Goal: Task Accomplishment & Management: Manage account settings

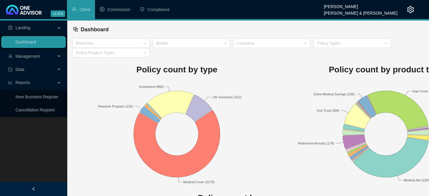
click at [36, 58] on span "Management" at bounding box center [27, 56] width 24 height 5
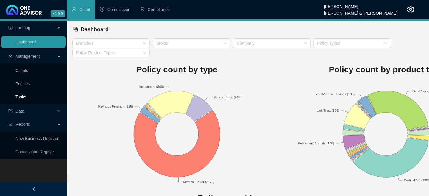
click at [22, 95] on link "Tasks" at bounding box center [20, 96] width 11 height 5
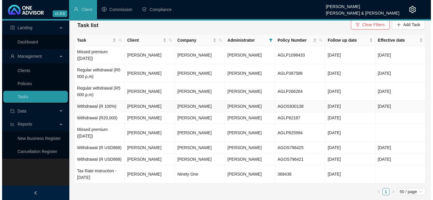
scroll to position [10, 0]
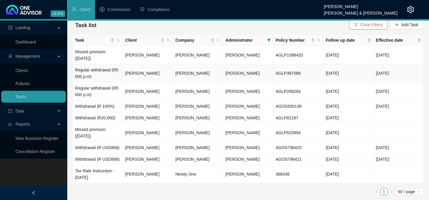
click at [86, 64] on td "Regular withdrawal (R5 000 p.m)" at bounding box center [98, 73] width 50 height 18
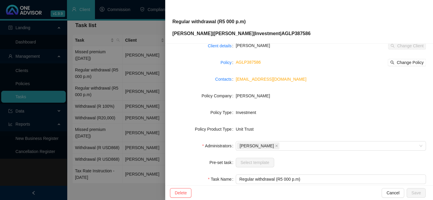
scroll to position [0, 0]
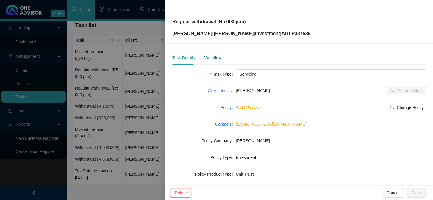
click at [205, 57] on div "Workflow" at bounding box center [212, 57] width 17 height 7
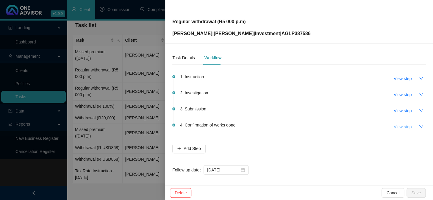
click at [257, 126] on span "View step" at bounding box center [403, 127] width 18 height 7
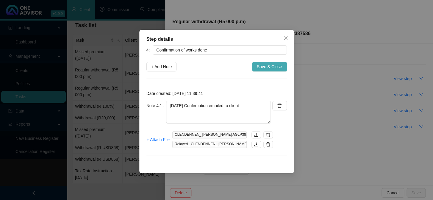
click at [257, 66] on span "Save & Close" at bounding box center [269, 66] width 25 height 7
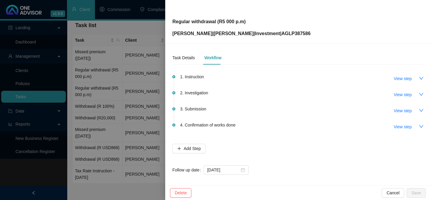
scroll to position [3, 0]
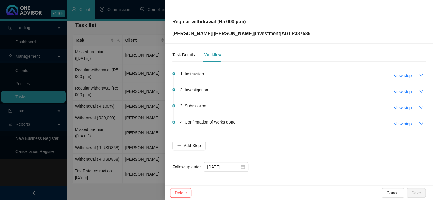
click at [134, 131] on div at bounding box center [216, 100] width 433 height 200
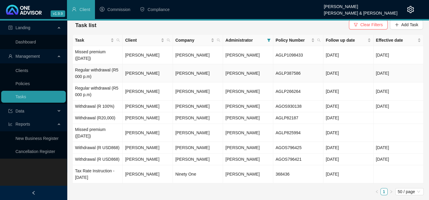
click at [91, 65] on td "Regular withdrawal (R5 000 p.m)" at bounding box center [98, 73] width 50 height 18
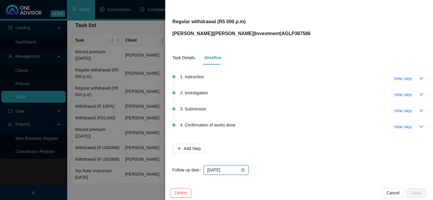
click at [230, 170] on input "[DATE]" at bounding box center [223, 170] width 32 height 7
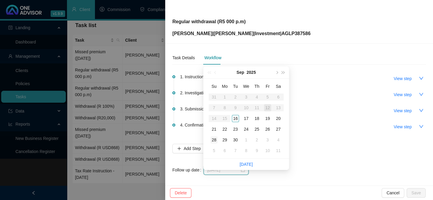
type input "[DATE]"
click at [216, 136] on div "28" at bounding box center [214, 139] width 7 height 7
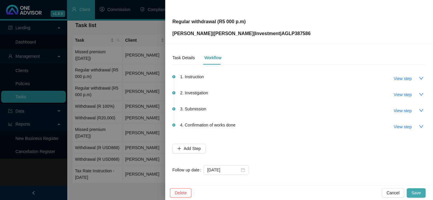
click at [257, 191] on span "Save" at bounding box center [417, 193] width 10 height 7
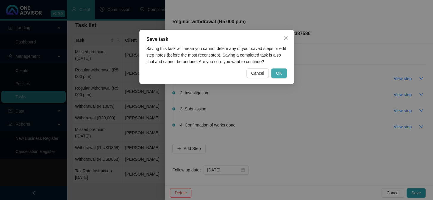
click at [257, 74] on span "OK" at bounding box center [279, 73] width 6 height 7
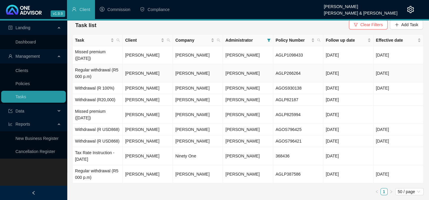
click at [99, 66] on td "Regular withdrawal (R5 000 p.m)" at bounding box center [98, 73] width 50 height 18
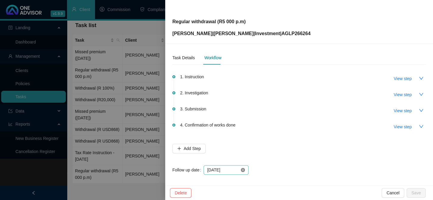
click at [243, 170] on icon "close-circle" at bounding box center [243, 170] width 4 height 4
click at [233, 170] on input at bounding box center [223, 170] width 32 height 7
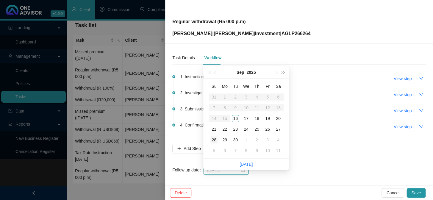
type input "[DATE]"
click at [216, 136] on div "28" at bounding box center [214, 139] width 7 height 7
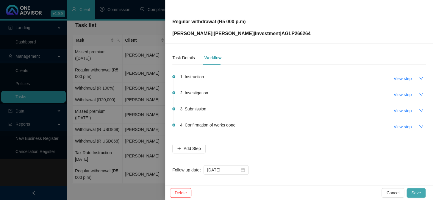
click at [257, 190] on span "Save" at bounding box center [417, 193] width 10 height 7
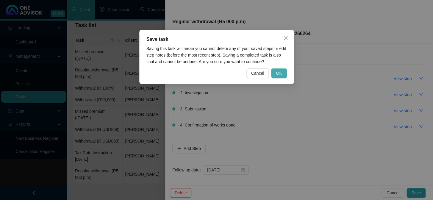
click at [257, 74] on button "OK" at bounding box center [278, 73] width 15 height 10
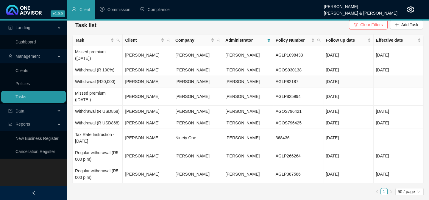
click at [103, 79] on td "Withdrawal (R20,000)" at bounding box center [98, 82] width 50 height 12
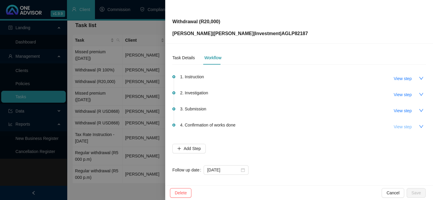
click at [257, 127] on span "View step" at bounding box center [403, 127] width 18 height 7
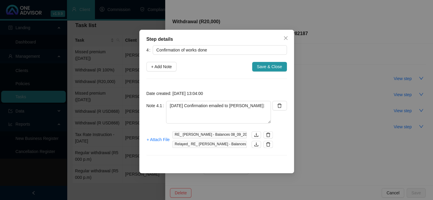
click at [257, 127] on div "Step details 4 Confirmation of works done + Add Note Save & Close Date created:…" at bounding box center [216, 100] width 433 height 200
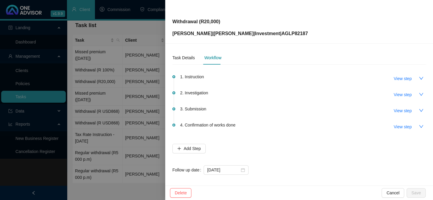
click at [124, 148] on div at bounding box center [216, 100] width 433 height 200
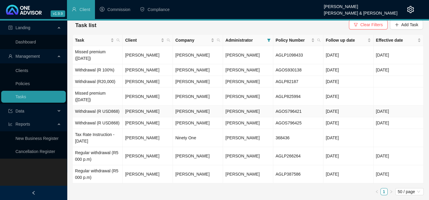
click at [152, 112] on td "[PERSON_NAME]" at bounding box center [148, 112] width 50 height 12
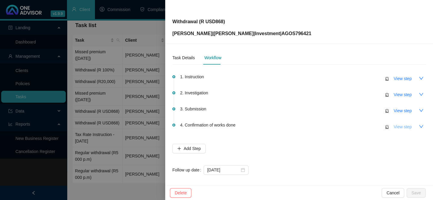
click at [257, 127] on span "View step" at bounding box center [403, 127] width 18 height 7
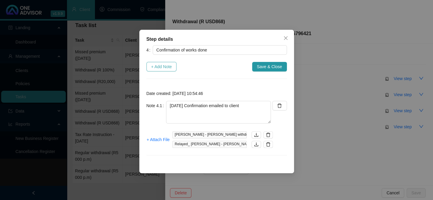
click at [163, 67] on span "+ Add Note" at bounding box center [161, 66] width 21 height 7
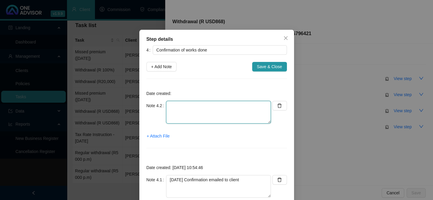
click at [191, 113] on textarea at bounding box center [218, 112] width 105 height 23
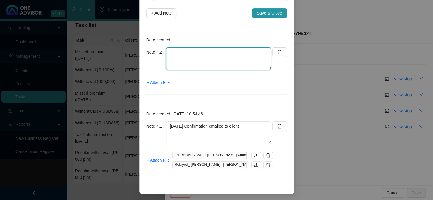
scroll to position [54, 0]
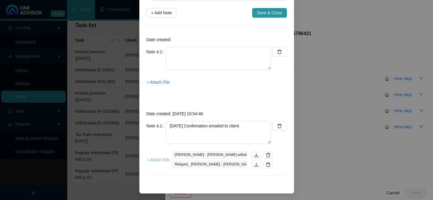
click at [158, 161] on span "+ Attach File" at bounding box center [158, 160] width 23 height 7
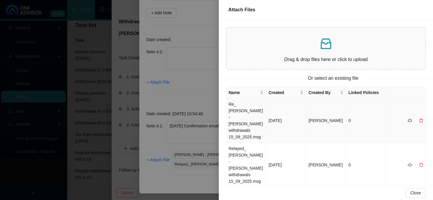
click at [239, 113] on td "Re_ [PERSON_NAME] - [PERSON_NAME] withdrawals 15_09_2025.msg" at bounding box center [246, 121] width 40 height 44
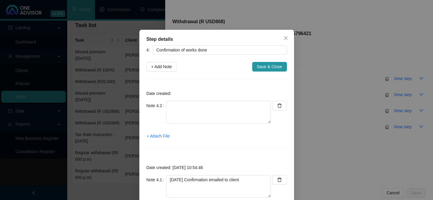
scroll to position [0, 0]
click at [199, 108] on textarea at bounding box center [218, 112] width 105 height 23
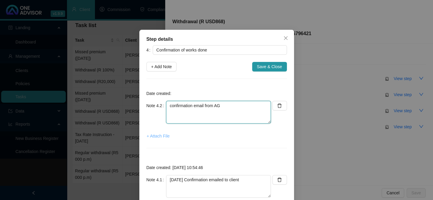
type textarea "confirmation email from AG"
click at [160, 135] on span "+ Attach File" at bounding box center [158, 136] width 23 height 7
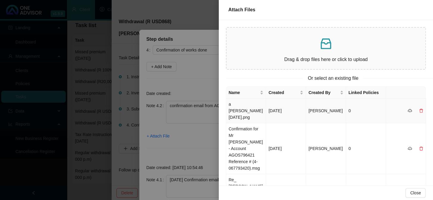
click at [244, 107] on td "a [PERSON_NAME] [DATE].png" at bounding box center [246, 111] width 40 height 25
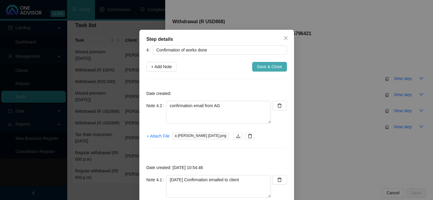
click at [257, 68] on span "Save & Close" at bounding box center [269, 66] width 25 height 7
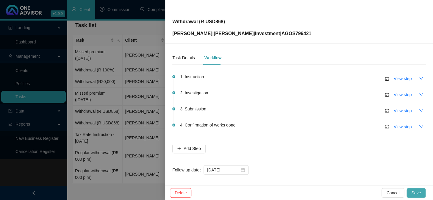
click at [257, 191] on span "Save" at bounding box center [417, 193] width 10 height 7
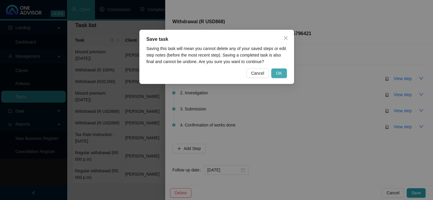
click at [257, 73] on span "OK" at bounding box center [279, 73] width 6 height 7
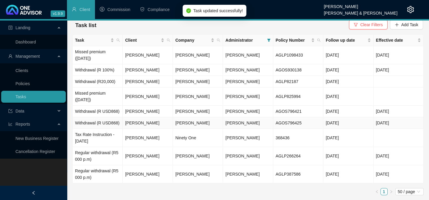
click at [129, 123] on td "[PERSON_NAME]" at bounding box center [148, 123] width 50 height 12
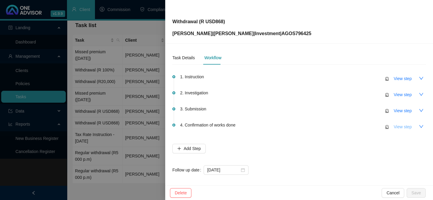
click at [257, 128] on span "View step" at bounding box center [403, 127] width 18 height 7
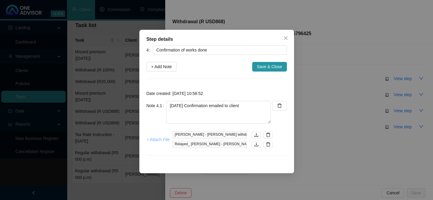
click at [159, 139] on span "+ Attach File" at bounding box center [158, 139] width 23 height 7
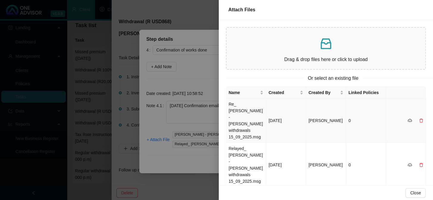
click at [242, 116] on td "Re_ [PERSON_NAME] - [PERSON_NAME] withdrawals 15_09_2025.msg" at bounding box center [246, 121] width 40 height 44
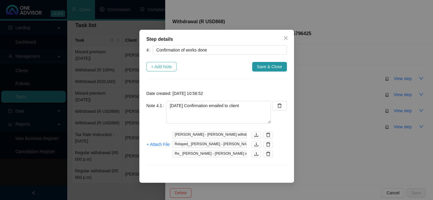
click at [155, 63] on button "+ Add Note" at bounding box center [162, 67] width 30 height 10
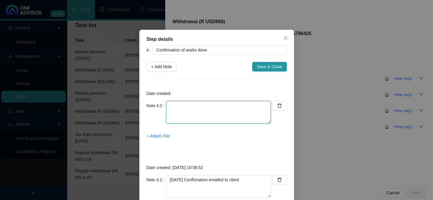
click at [200, 110] on textarea at bounding box center [218, 112] width 105 height 23
type textarea "confirmation email from AG"
click at [153, 134] on span "+ Attach File" at bounding box center [158, 136] width 23 height 7
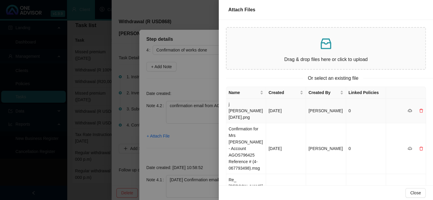
click at [239, 110] on td "j [PERSON_NAME] [DATE].png" at bounding box center [246, 111] width 40 height 25
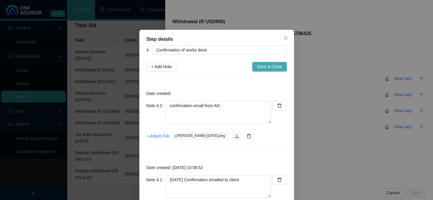
click at [257, 66] on span "Save & Close" at bounding box center [269, 66] width 25 height 7
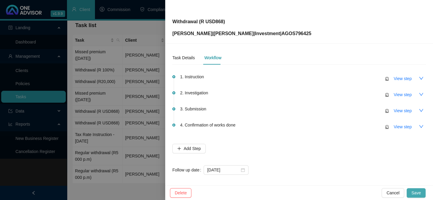
click at [257, 193] on span "Save" at bounding box center [417, 193] width 10 height 7
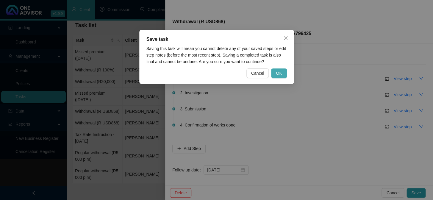
click at [257, 74] on span "OK" at bounding box center [279, 73] width 6 height 7
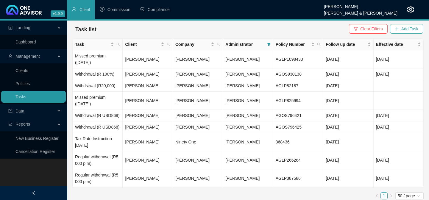
click at [257, 28] on span "Add Task" at bounding box center [409, 29] width 17 height 7
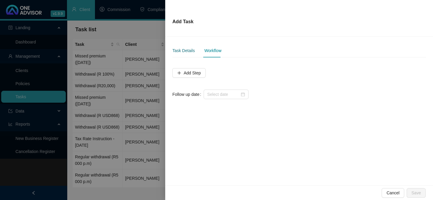
click at [186, 52] on div "Task Details" at bounding box center [183, 50] width 22 height 7
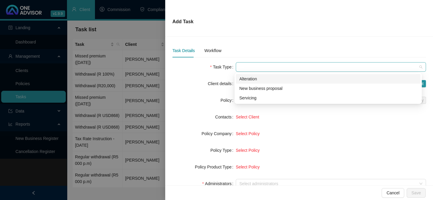
click at [257, 65] on span at bounding box center [330, 67] width 183 height 9
click at [247, 78] on div "Alteration" at bounding box center [328, 79] width 178 height 7
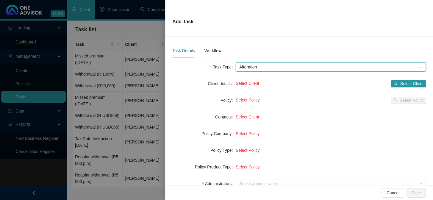
click at [257, 68] on span "Alteration" at bounding box center [330, 67] width 183 height 9
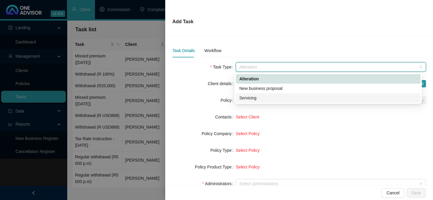
click at [251, 97] on div "Servicing" at bounding box center [328, 98] width 178 height 7
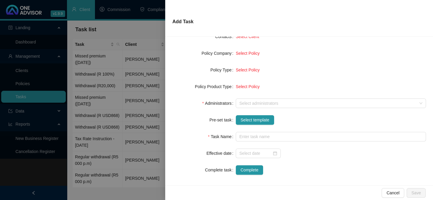
scroll to position [81, 0]
click at [247, 118] on span "Select template" at bounding box center [255, 119] width 29 height 7
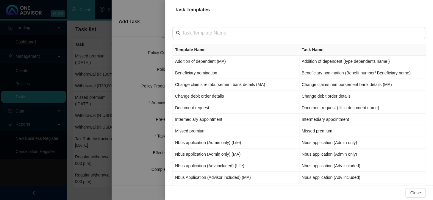
click at [232, 20] on div "Template Name Task Name Addition of dependent (MA) Addition of dependent (type …" at bounding box center [299, 103] width 268 height 166
click at [127, 80] on div at bounding box center [216, 100] width 433 height 200
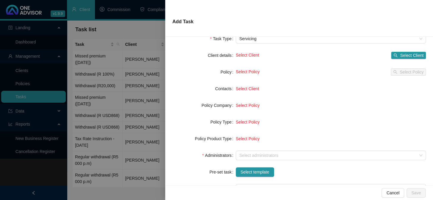
scroll to position [0, 0]
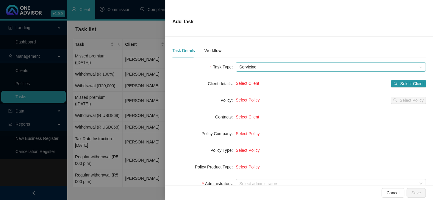
click at [250, 69] on span "Servicing" at bounding box center [330, 67] width 183 height 9
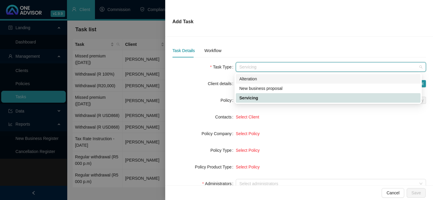
click at [248, 80] on div "Alteration" at bounding box center [328, 79] width 178 height 7
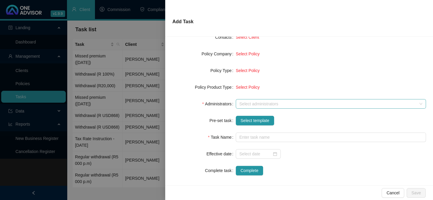
scroll to position [81, 0]
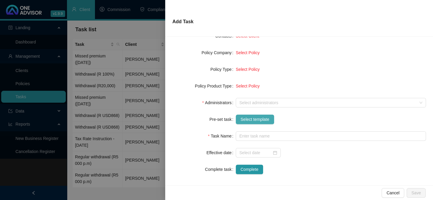
click at [247, 121] on span "Select template" at bounding box center [255, 119] width 29 height 7
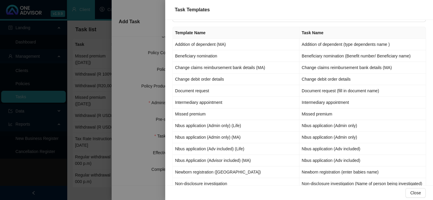
scroll to position [0, 0]
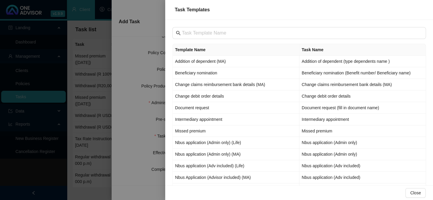
click at [135, 73] on div at bounding box center [216, 100] width 433 height 200
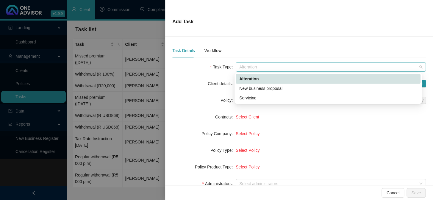
click at [257, 67] on span "Alteration" at bounding box center [330, 67] width 183 height 9
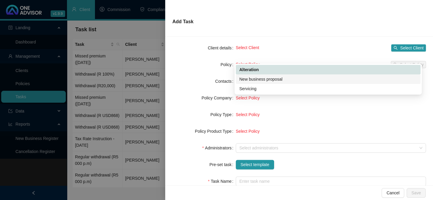
scroll to position [84, 0]
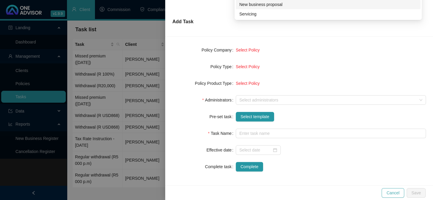
click at [257, 193] on span "Cancel" at bounding box center [393, 193] width 13 height 7
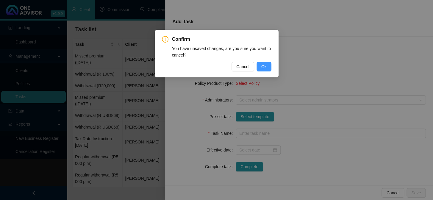
click at [257, 68] on span "Ok" at bounding box center [263, 66] width 5 height 7
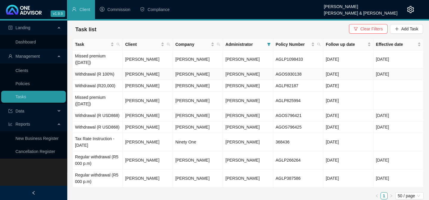
click at [105, 74] on td "Withdrawal (R 100%)" at bounding box center [98, 74] width 50 height 12
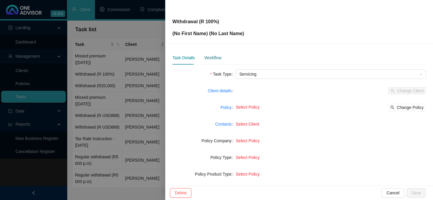
click at [208, 57] on div "Workflow" at bounding box center [212, 57] width 17 height 7
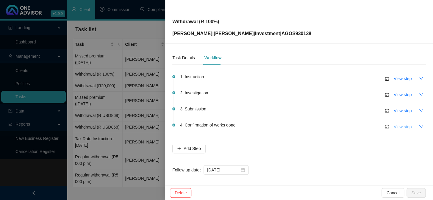
click at [257, 126] on span "View step" at bounding box center [403, 127] width 18 height 7
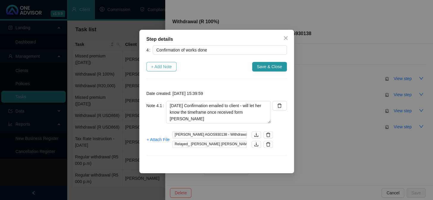
click at [172, 68] on span "+ Add Note" at bounding box center [161, 66] width 21 height 7
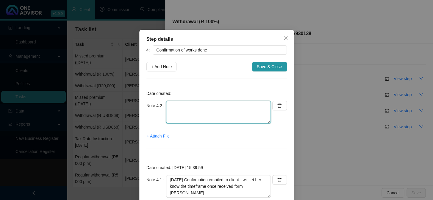
click at [188, 106] on textarea at bounding box center [218, 112] width 105 height 23
click at [157, 135] on span "+ Attach File" at bounding box center [158, 136] width 23 height 7
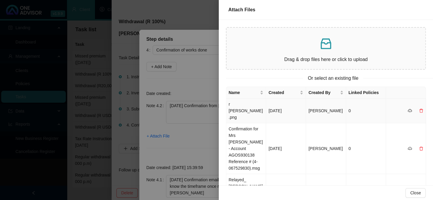
click at [253, 108] on td "r [PERSON_NAME].png" at bounding box center [246, 111] width 40 height 25
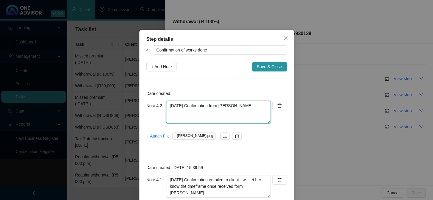
click at [251, 105] on textarea "[DATE] Confirmation from [PERSON_NAME]" at bounding box center [218, 112] width 105 height 23
paste textarea "Transaction details Fund name Percentage/Amount Trade out date Payment release …"
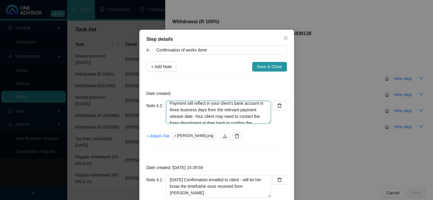
scroll to position [108, 0]
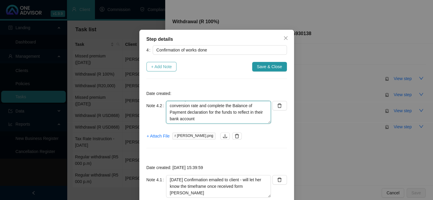
type textarea "[DATE] Confirmation from [PERSON_NAME] Transaction details Fund name Percentage…"
click at [164, 66] on span "+ Add Note" at bounding box center [161, 66] width 21 height 7
type textarea "[DATE] Confirmation from [PERSON_NAME] Transaction details Fund name Percentage…"
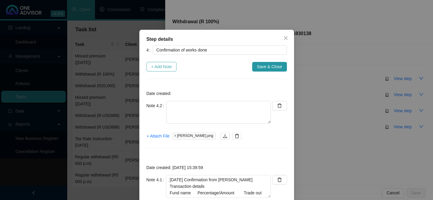
scroll to position [0, 0]
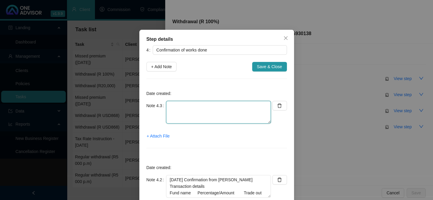
click at [198, 109] on textarea at bounding box center [218, 112] width 105 height 23
type textarea "[DATE] Emailed client"
click at [157, 135] on span "+ Attach File" at bounding box center [158, 136] width 23 height 7
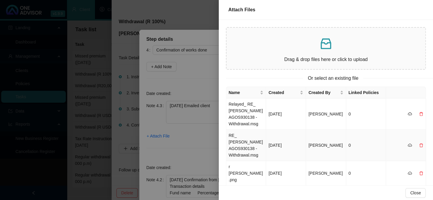
click at [241, 147] on td "RE_ [PERSON_NAME] AGOS930138 - Withdrawal.msg" at bounding box center [246, 145] width 40 height 31
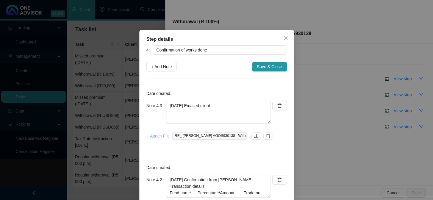
click at [157, 134] on span "+ Attach File" at bounding box center [158, 136] width 23 height 7
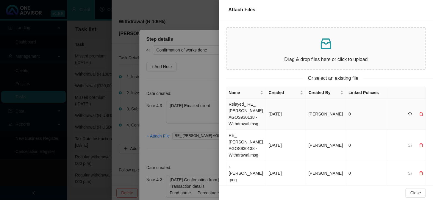
click at [237, 108] on td "Relayed_ RE_ [PERSON_NAME] AGOS930138 - Withdrawal.msg" at bounding box center [246, 114] width 40 height 31
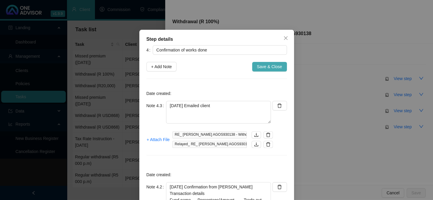
click at [257, 65] on span "Save & Close" at bounding box center [269, 66] width 25 height 7
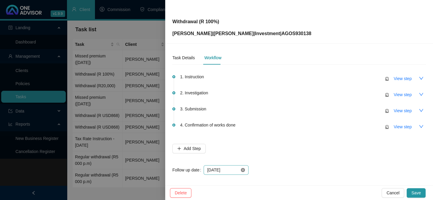
click at [244, 170] on icon "close-circle" at bounding box center [243, 170] width 4 height 4
click at [232, 170] on input at bounding box center [223, 170] width 32 height 7
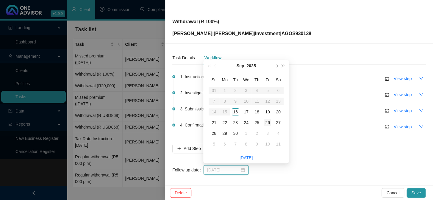
type input "[DATE]"
click at [257, 123] on div "26" at bounding box center [267, 122] width 7 height 7
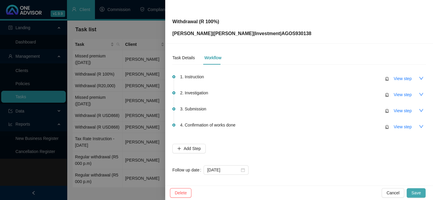
click at [257, 192] on button "Save" at bounding box center [416, 193] width 19 height 10
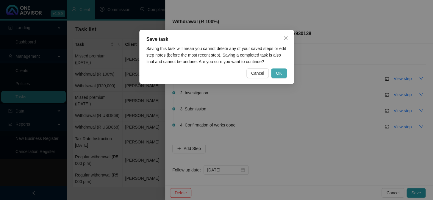
click at [257, 69] on button "OK" at bounding box center [278, 73] width 15 height 10
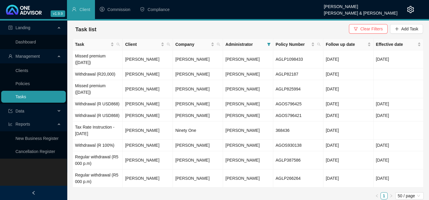
click at [26, 96] on link "Tasks" at bounding box center [20, 96] width 11 height 5
click at [257, 30] on span "Add Task" at bounding box center [409, 29] width 17 height 7
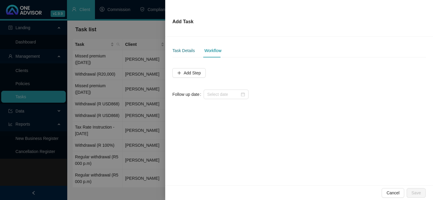
click at [182, 49] on div "Task Details" at bounding box center [183, 50] width 22 height 7
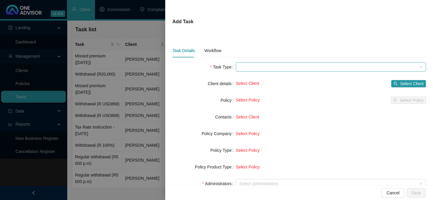
click at [257, 64] on span at bounding box center [330, 67] width 183 height 9
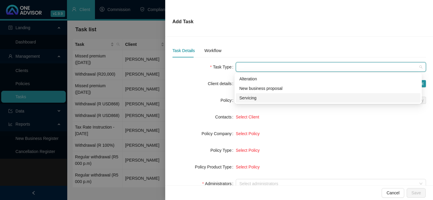
click at [250, 98] on div "Servicing" at bounding box center [328, 98] width 178 height 7
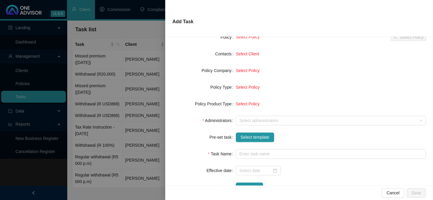
scroll to position [81, 0]
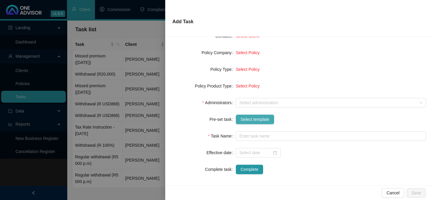
click at [246, 119] on span "Select template" at bounding box center [255, 119] width 29 height 7
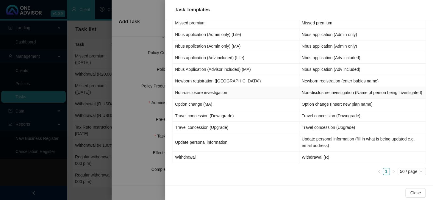
scroll to position [115, 0]
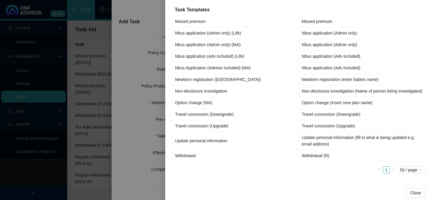
click at [143, 185] on div at bounding box center [216, 100] width 433 height 200
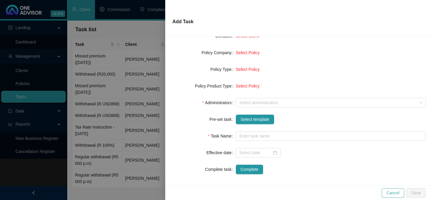
click at [257, 191] on span "Cancel" at bounding box center [393, 193] width 13 height 7
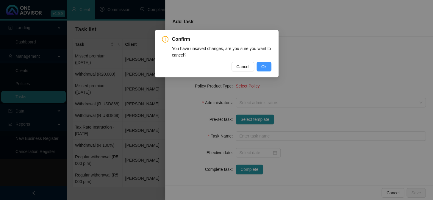
click at [257, 65] on button "Ok" at bounding box center [264, 67] width 15 height 10
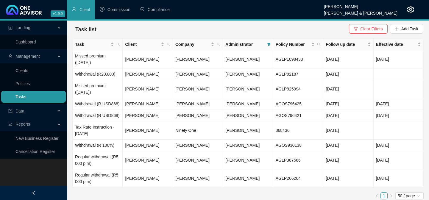
click at [22, 94] on link "Tasks" at bounding box center [20, 96] width 11 height 5
click at [139, 59] on td "[PERSON_NAME]" at bounding box center [148, 59] width 50 height 18
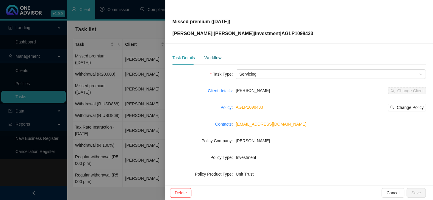
click at [212, 59] on div "Workflow" at bounding box center [212, 57] width 17 height 7
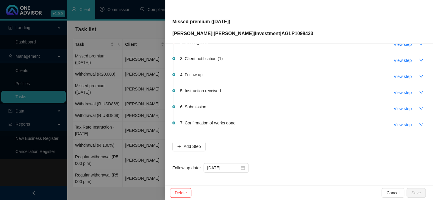
scroll to position [51, 0]
click at [257, 108] on span "View step" at bounding box center [403, 108] width 18 height 7
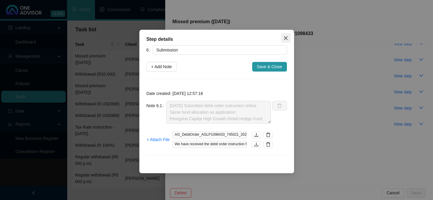
click at [257, 36] on span "Close" at bounding box center [286, 38] width 10 height 5
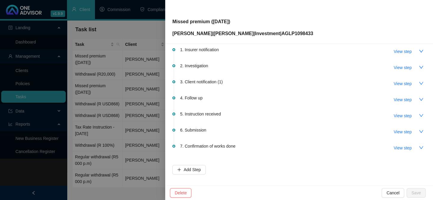
scroll to position [0, 0]
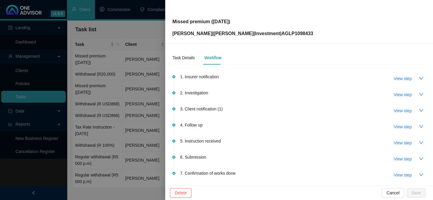
click at [103, 97] on div at bounding box center [216, 100] width 433 height 200
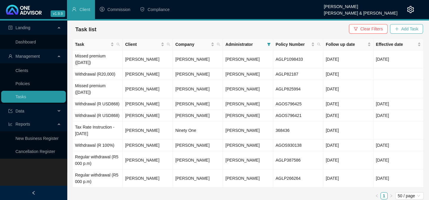
click at [257, 30] on span "Add Task" at bounding box center [409, 29] width 17 height 7
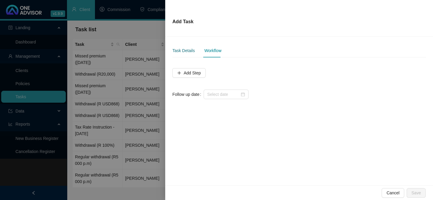
click at [186, 50] on div "Task Details" at bounding box center [183, 50] width 22 height 7
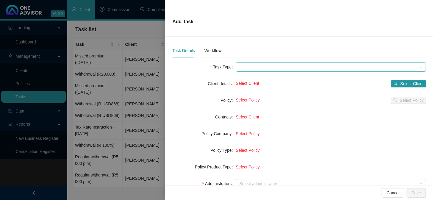
click at [255, 69] on span at bounding box center [330, 67] width 183 height 9
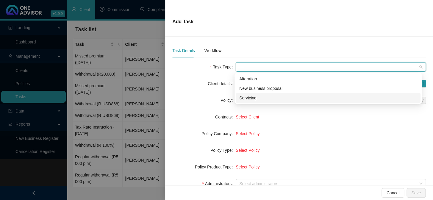
click at [247, 98] on div "Servicing" at bounding box center [328, 98] width 178 height 7
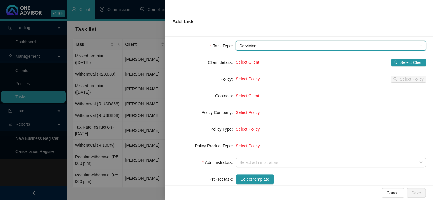
scroll to position [81, 0]
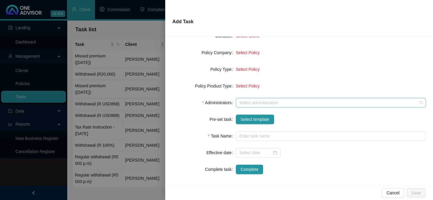
click at [247, 103] on div at bounding box center [328, 103] width 182 height 4
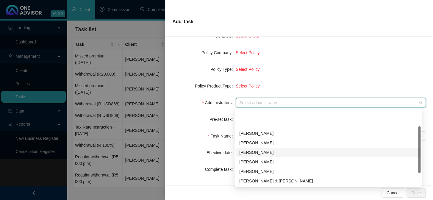
scroll to position [27, 0]
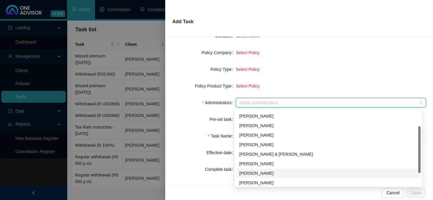
click at [257, 173] on div "[PERSON_NAME]" at bounding box center [328, 173] width 178 height 7
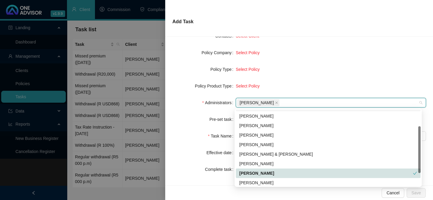
click at [257, 69] on div "Select Policy" at bounding box center [331, 69] width 190 height 7
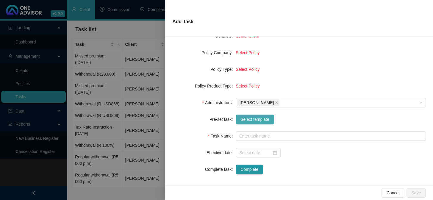
click at [257, 116] on button "Select template" at bounding box center [255, 120] width 38 height 10
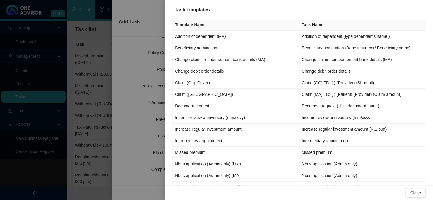
scroll to position [0, 0]
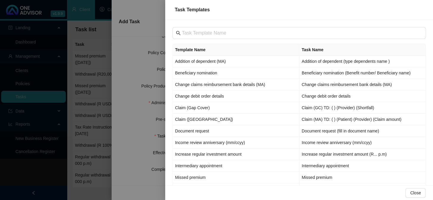
click at [94, 62] on div at bounding box center [216, 100] width 433 height 200
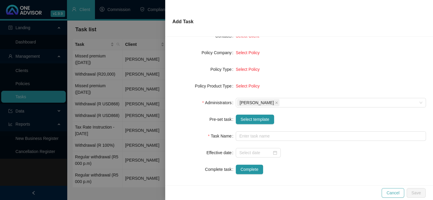
click at [257, 191] on span "Cancel" at bounding box center [393, 193] width 13 height 7
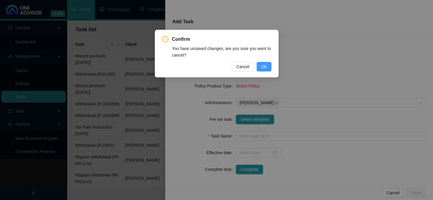
click at [257, 64] on span "Ok" at bounding box center [263, 66] width 5 height 7
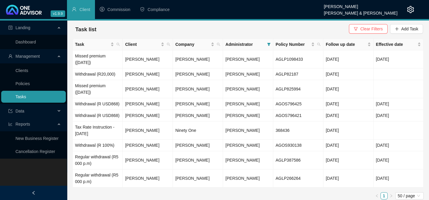
click at [26, 95] on link "Tasks" at bounding box center [20, 96] width 11 height 5
click at [146, 110] on td "[PERSON_NAME]" at bounding box center [148, 104] width 50 height 12
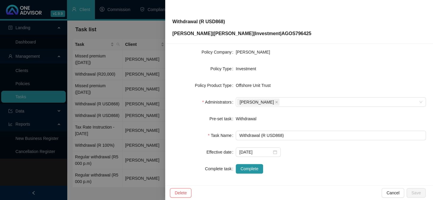
scroll to position [91, 0]
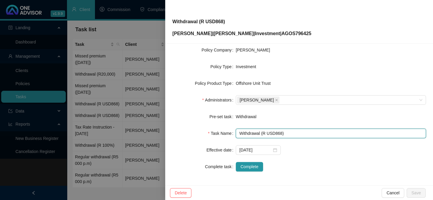
click at [257, 134] on input "Withdrawal (R USD868)" at bounding box center [331, 134] width 190 height 10
type input "Withdrawal (USD 868)"
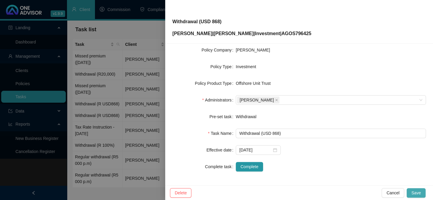
click at [257, 192] on span "Save" at bounding box center [417, 193] width 10 height 7
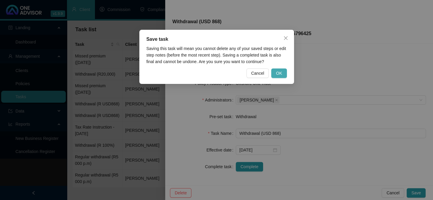
click at [257, 73] on span "OK" at bounding box center [279, 73] width 6 height 7
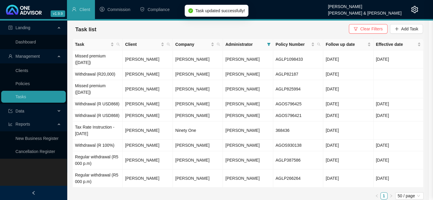
scroll to position [84, 0]
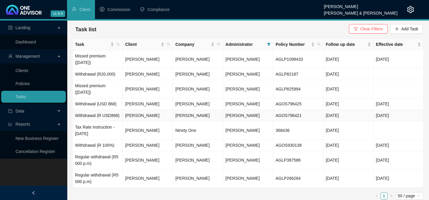
click at [108, 121] on td "Withdrawal (R USD868)" at bounding box center [98, 116] width 50 height 12
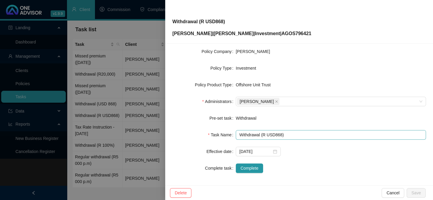
scroll to position [91, 0]
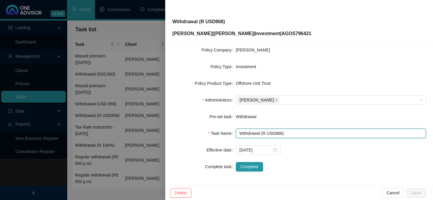
click at [257, 131] on input "Withdrawal (R USD868)" at bounding box center [331, 134] width 190 height 10
type input "Withdrawal (USD 868)"
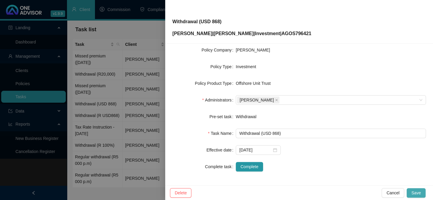
click at [257, 193] on button "Save" at bounding box center [416, 193] width 19 height 10
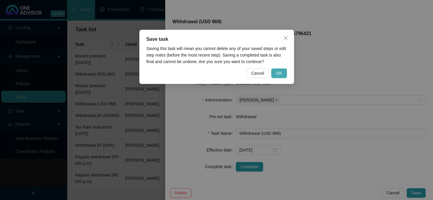
click at [257, 71] on button "OK" at bounding box center [278, 73] width 15 height 10
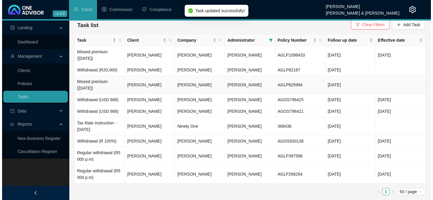
scroll to position [10, 0]
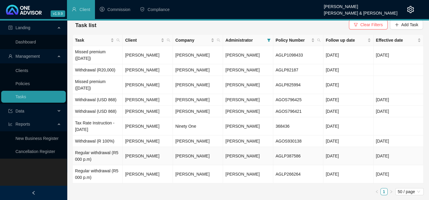
click at [136, 156] on td "[PERSON_NAME]" at bounding box center [148, 156] width 50 height 18
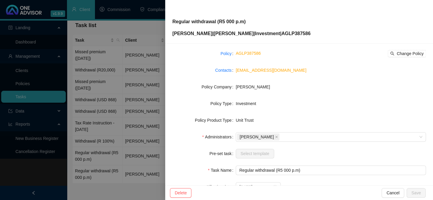
scroll to position [0, 0]
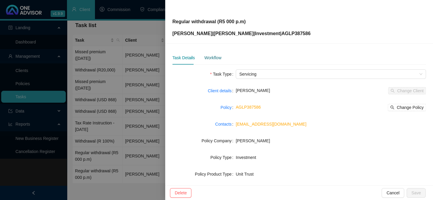
click at [212, 58] on div "Workflow" at bounding box center [212, 57] width 17 height 7
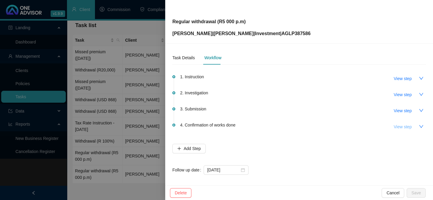
click at [257, 126] on span "View step" at bounding box center [403, 127] width 18 height 7
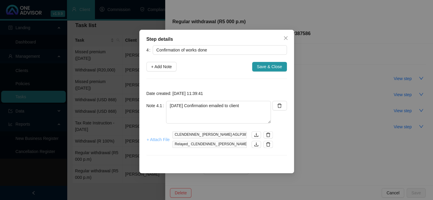
click at [159, 138] on span "+ Attach File" at bounding box center [158, 139] width 23 height 7
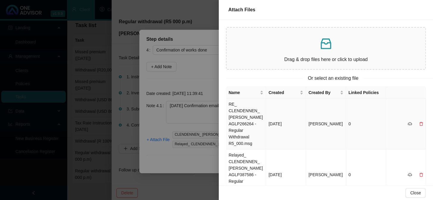
click at [235, 112] on td "RE_ CLENDENNEN_ [PERSON_NAME] AGLP266264 - Regular Withdrawal R5_000.msg" at bounding box center [246, 124] width 40 height 51
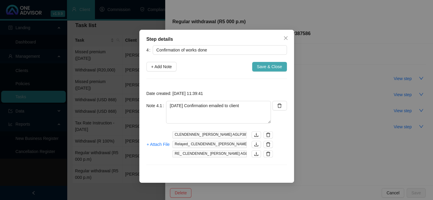
click at [257, 67] on span "Save & Close" at bounding box center [269, 66] width 25 height 7
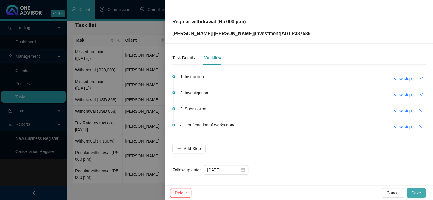
click at [257, 193] on span "Save" at bounding box center [417, 193] width 10 height 7
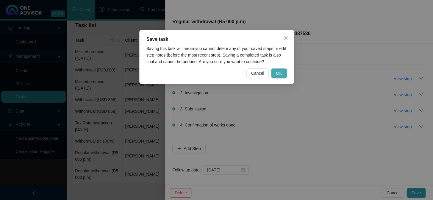
click at [257, 74] on button "OK" at bounding box center [278, 73] width 15 height 10
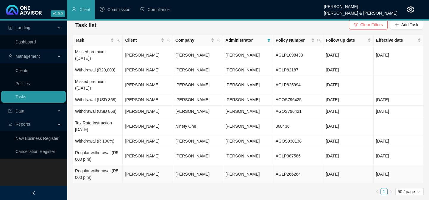
click at [135, 172] on td "[PERSON_NAME]" at bounding box center [148, 174] width 50 height 18
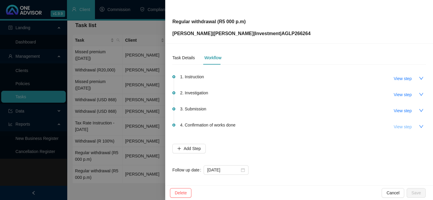
click at [257, 128] on span "View step" at bounding box center [403, 127] width 18 height 7
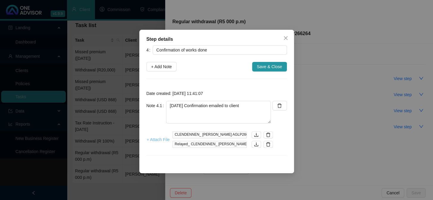
click at [155, 139] on span "+ Attach File" at bounding box center [158, 139] width 23 height 7
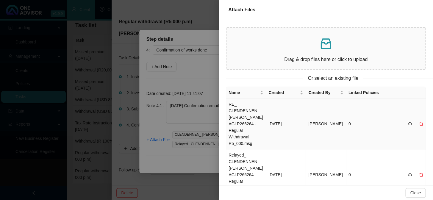
click at [239, 120] on td "RE_ CLENDENNEN_ [PERSON_NAME] AGLP266264 - Regular Withdrawal R5_000.msg" at bounding box center [246, 124] width 40 height 51
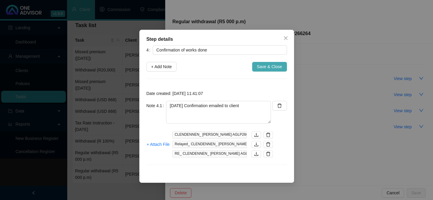
click at [257, 68] on span "Save & Close" at bounding box center [269, 66] width 25 height 7
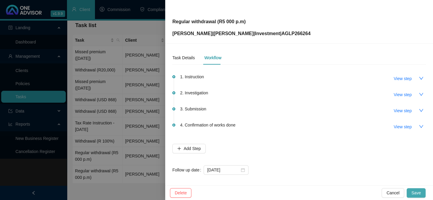
click at [257, 193] on button "Save" at bounding box center [416, 193] width 19 height 10
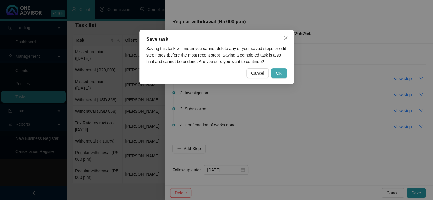
click at [257, 73] on span "OK" at bounding box center [279, 73] width 6 height 7
